Goal: Information Seeking & Learning: Learn about a topic

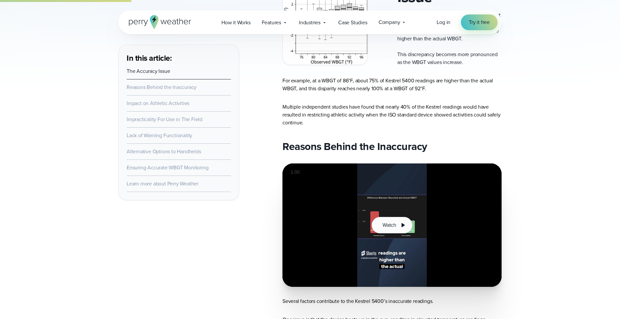
scroll to position [362, 0]
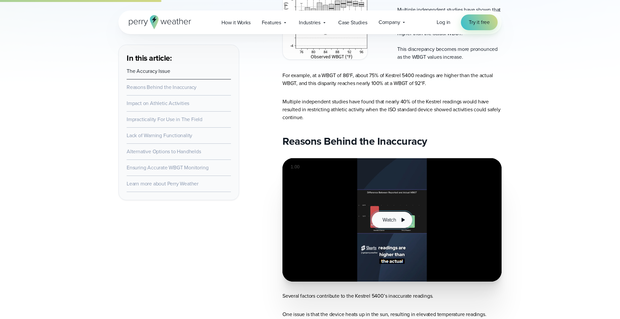
click at [394, 216] on span "Watch" at bounding box center [390, 220] width 14 height 8
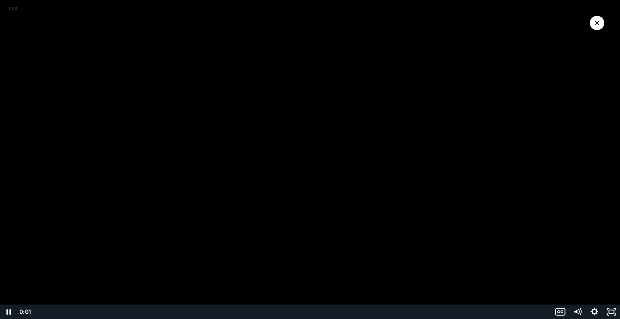
drag, startPoint x: 72, startPoint y: 311, endPoint x: 29, endPoint y: 311, distance: 42.3
click at [29, 311] on div "0:01 0:00" at bounding box center [284, 312] width 535 height 14
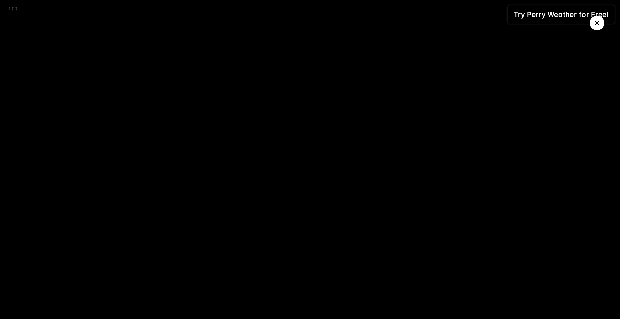
click at [596, 25] on icon "Close Video" at bounding box center [597, 23] width 7 height 7
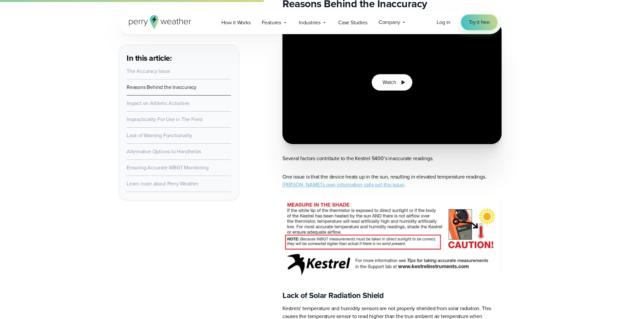
scroll to position [483, 0]
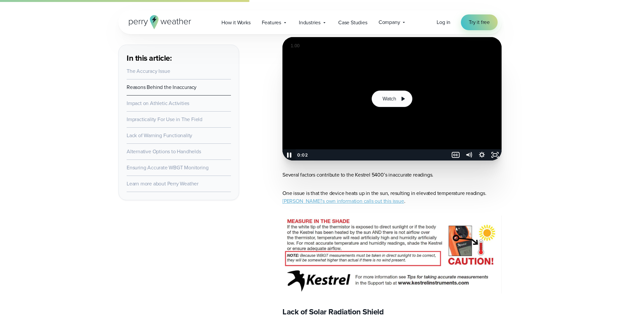
click at [291, 152] on icon "Pause" at bounding box center [289, 154] width 16 height 13
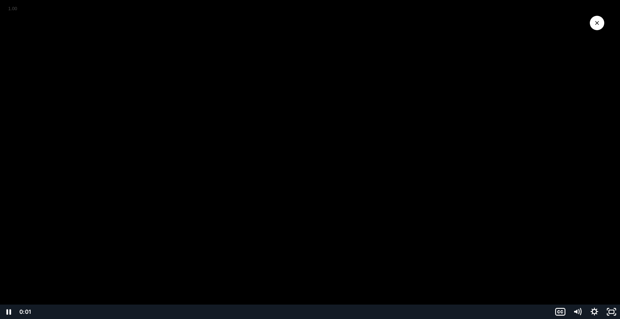
click at [599, 21] on icon "Close Video" at bounding box center [598, 23] width 4 height 4
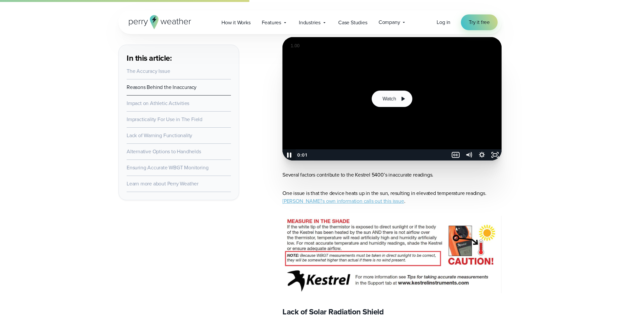
click at [290, 155] on icon "Pause" at bounding box center [289, 154] width 16 height 13
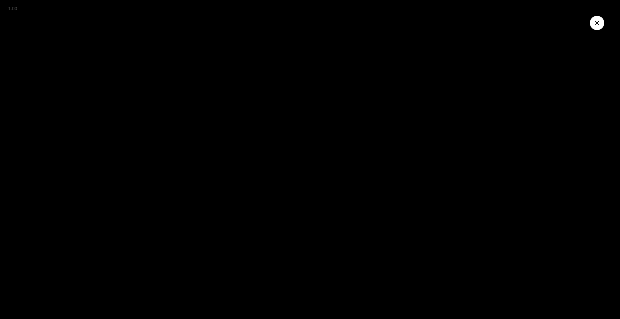
click at [599, 17] on button "Close Video" at bounding box center [597, 23] width 14 height 14
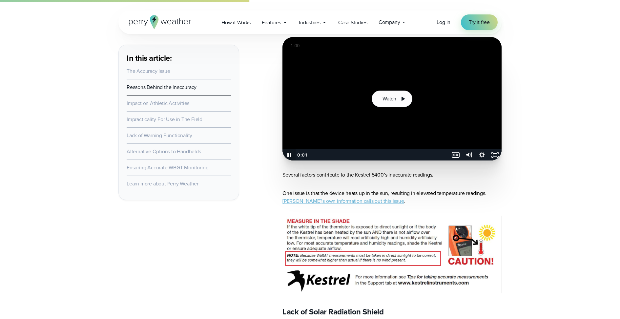
click at [291, 154] on icon "Pause" at bounding box center [290, 155] width 4 height 4
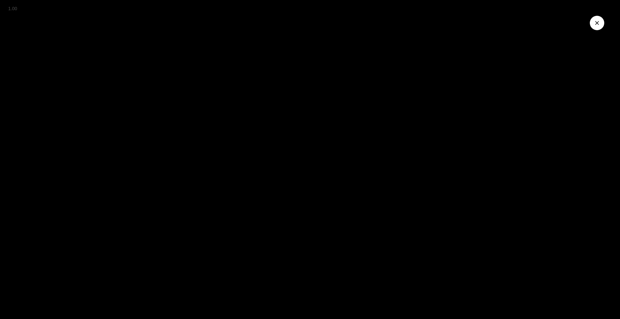
click at [600, 18] on button "Close Video" at bounding box center [597, 23] width 14 height 14
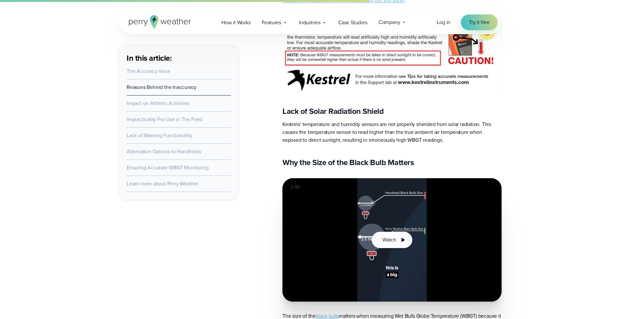
scroll to position [684, 0]
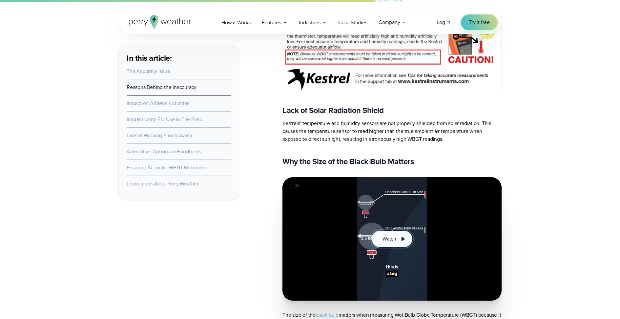
click at [394, 242] on span "Watch" at bounding box center [390, 239] width 14 height 8
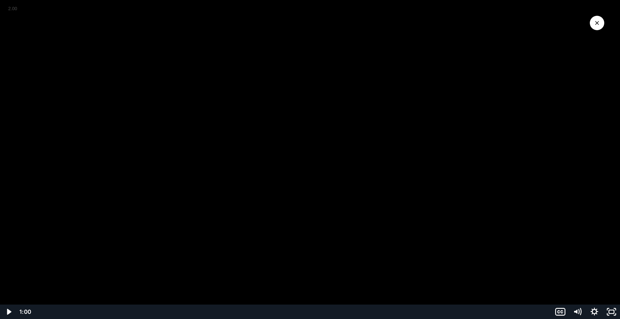
click at [595, 27] on button "Close Video" at bounding box center [597, 23] width 14 height 14
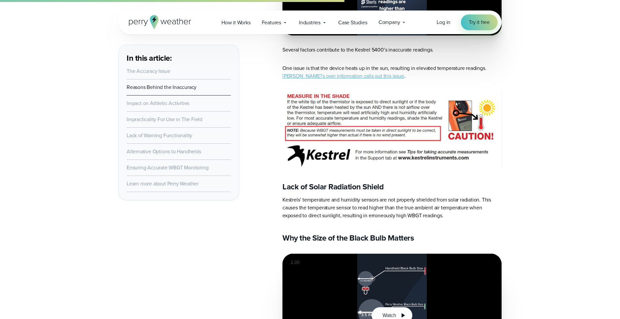
scroll to position [606, 0]
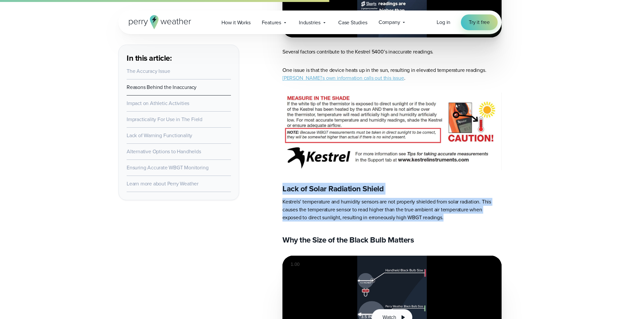
drag, startPoint x: 452, startPoint y: 219, endPoint x: 267, endPoint y: 186, distance: 187.7
copy article "Lack of Solar Radiation Shield Kestrels’ temperature and humidity sensors are n…"
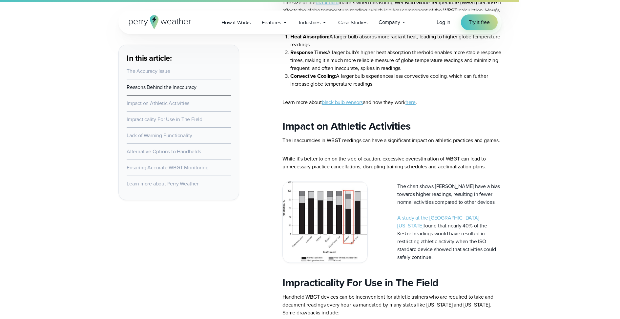
scroll to position [999, 0]
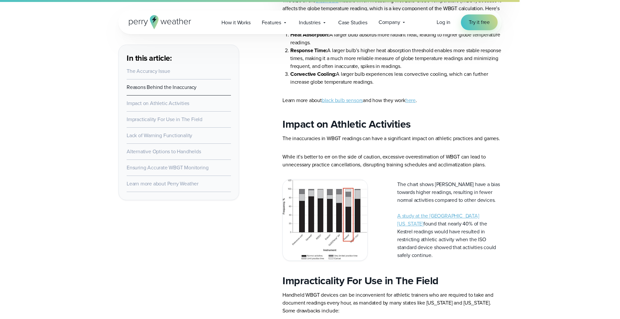
drag, startPoint x: 452, startPoint y: 258, endPoint x: 390, endPoint y: 228, distance: 68.9
click at [390, 228] on div "The chart shows [PERSON_NAME] have a bias towards higher readings, resulting in…" at bounding box center [392, 220] width 219 height 82
copy p "A study at the [GEOGRAPHIC_DATA][US_STATE] found that nearly 40% of the Kestrel…"
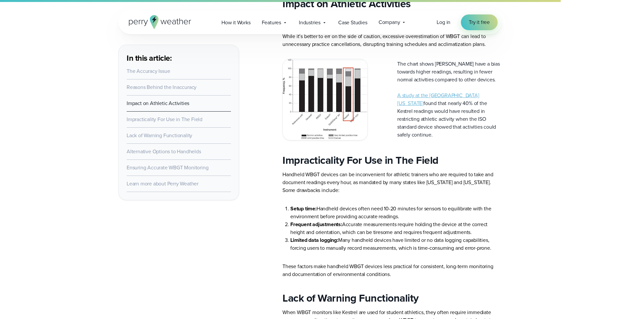
scroll to position [1131, 0]
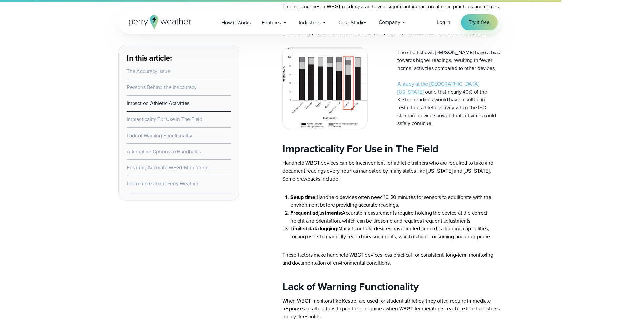
click at [492, 241] on li "Limited data logging: Many handheld devices have limited or no data logging cap…" at bounding box center [396, 233] width 211 height 16
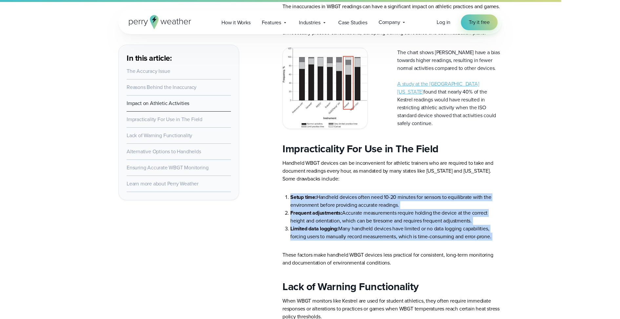
drag, startPoint x: 494, startPoint y: 245, endPoint x: 271, endPoint y: 205, distance: 226.4
copy article "Setup time: Handheld devices often need 10-20 minutes for sensors to equilibrat…"
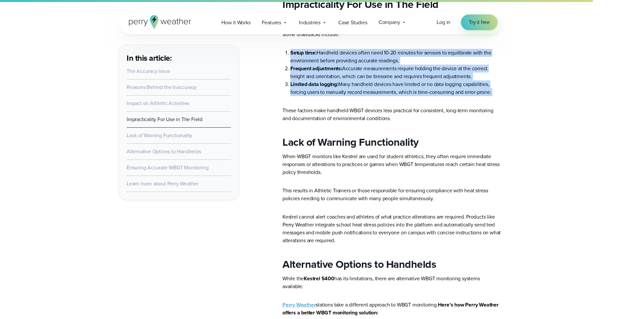
scroll to position [1276, 0]
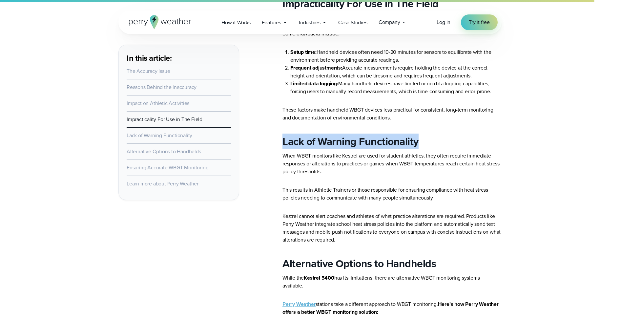
drag, startPoint x: 423, startPoint y: 150, endPoint x: 261, endPoint y: 148, distance: 161.5
copy h2 "Lack of Warning Functionality"
drag, startPoint x: 438, startPoint y: 205, endPoint x: 263, endPoint y: 199, distance: 175.4
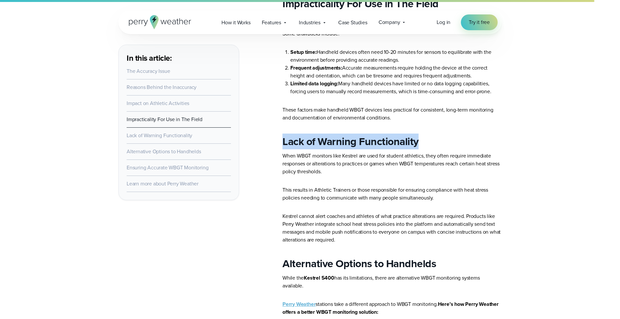
copy p "This results in Athletic Trainers or those responsible for ensuring compliance …"
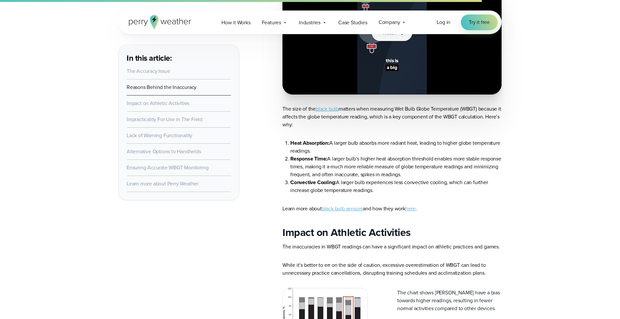
scroll to position [890, 0]
click at [415, 210] on link "here" at bounding box center [411, 210] width 10 height 8
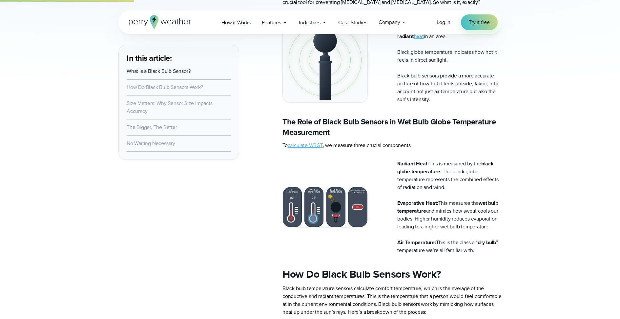
scroll to position [367, 0]
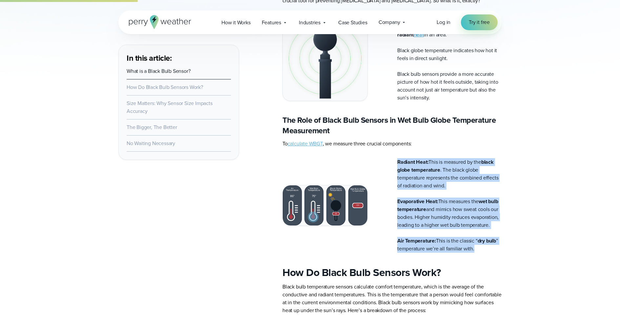
drag, startPoint x: 480, startPoint y: 256, endPoint x: 392, endPoint y: 157, distance: 133.2
copy div "Radiant Heat: This is measured by the black globe temperature . The black globe…"
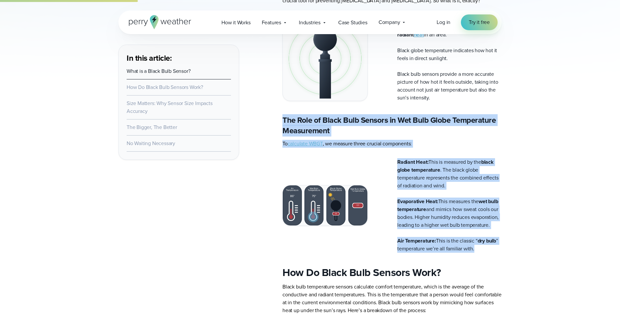
click at [284, 117] on strong "The Role of Black Bulb Sensors in Wet Bulb Globe Temperature Measurement" at bounding box center [389, 125] width 213 height 22
copy article "The Role of Black Bulb Sensors in Wet Bulb Globe Temperature Measurement To cal…"
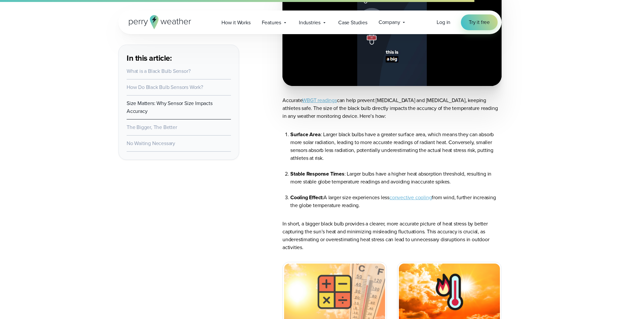
scroll to position [1041, 0]
drag, startPoint x: 366, startPoint y: 226, endPoint x: 287, endPoint y: 151, distance: 109.1
click at [287, 151] on ol "Surface Area : Larger black bulbs have a greater surface area, which means they…" at bounding box center [392, 169] width 219 height 79
copy ol "Surface Area : Larger black bulbs have a greater surface area, which means they…"
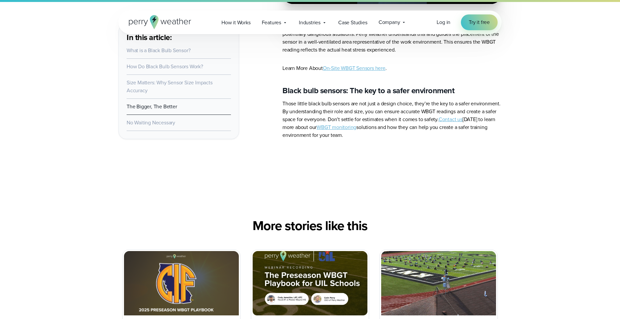
scroll to position [2017, 0]
